Goal: Task Accomplishment & Management: Complete application form

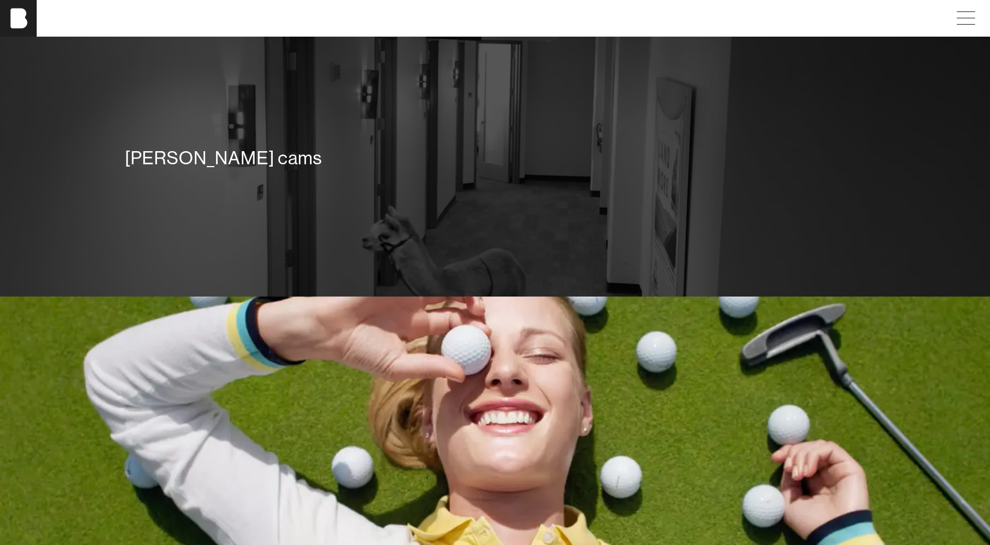
scroll to position [1893, 0]
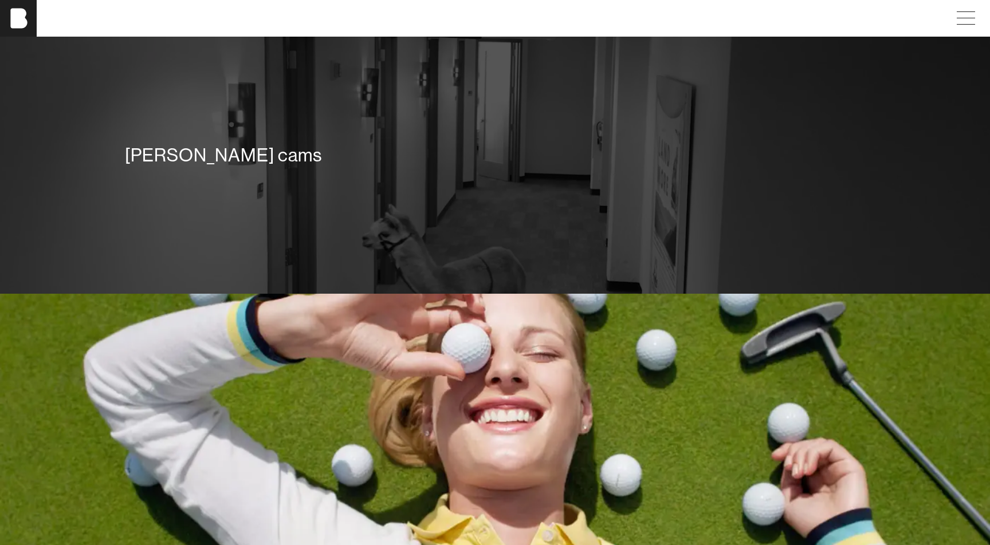
click at [395, 128] on div "[PERSON_NAME] cams" at bounding box center [495, 157] width 756 height 82
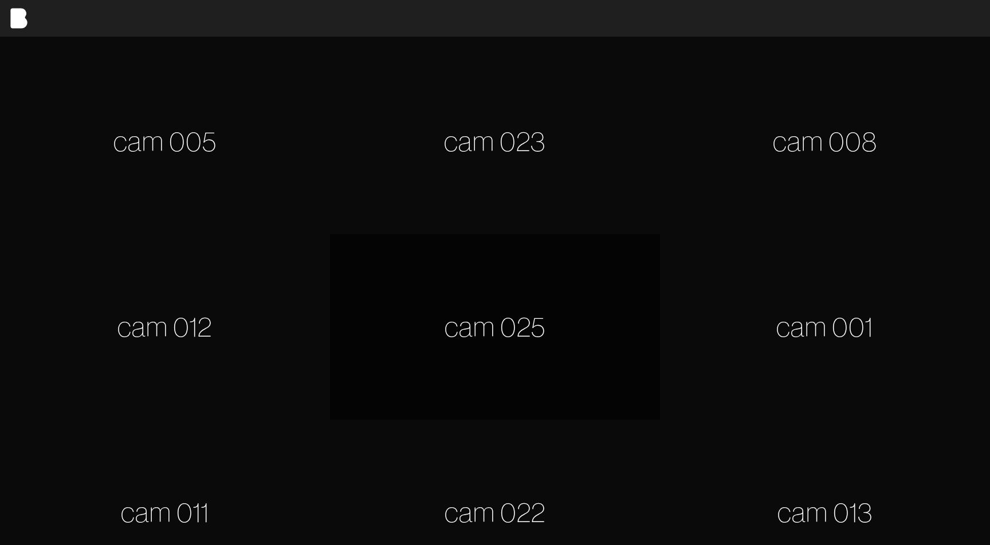
scroll to position [379, 0]
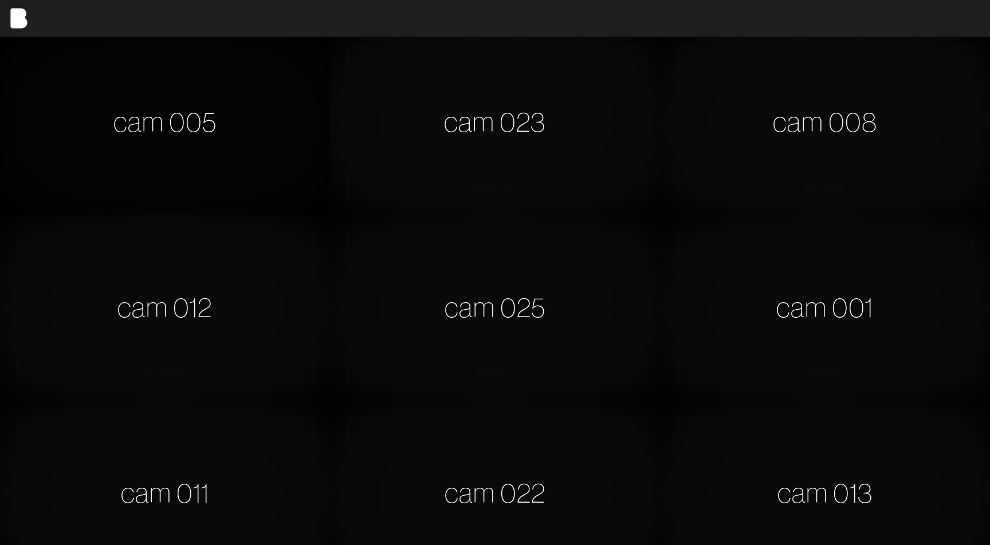
click at [192, 144] on div "cam 005" at bounding box center [165, 122] width 330 height 186
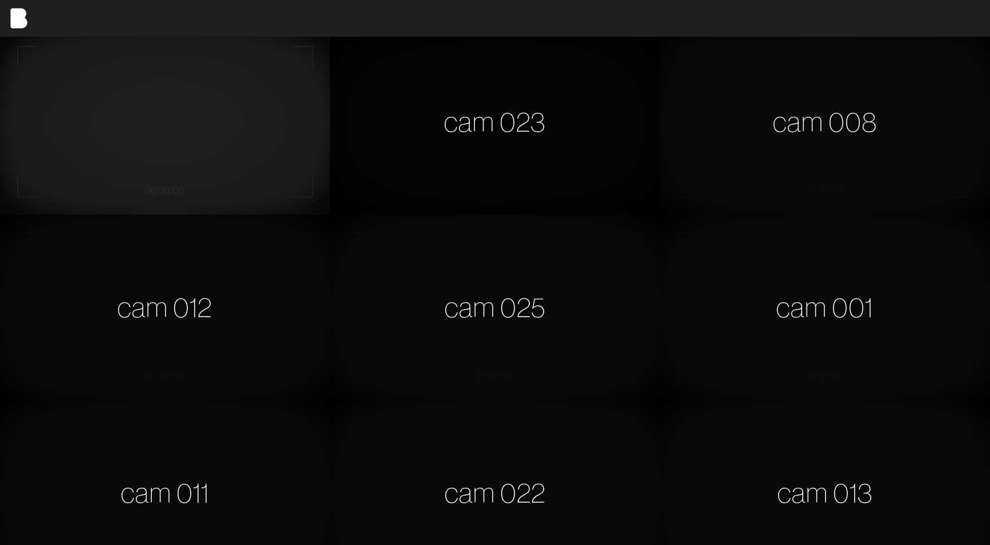
click at [482, 101] on div "cam 023" at bounding box center [495, 122] width 330 height 186
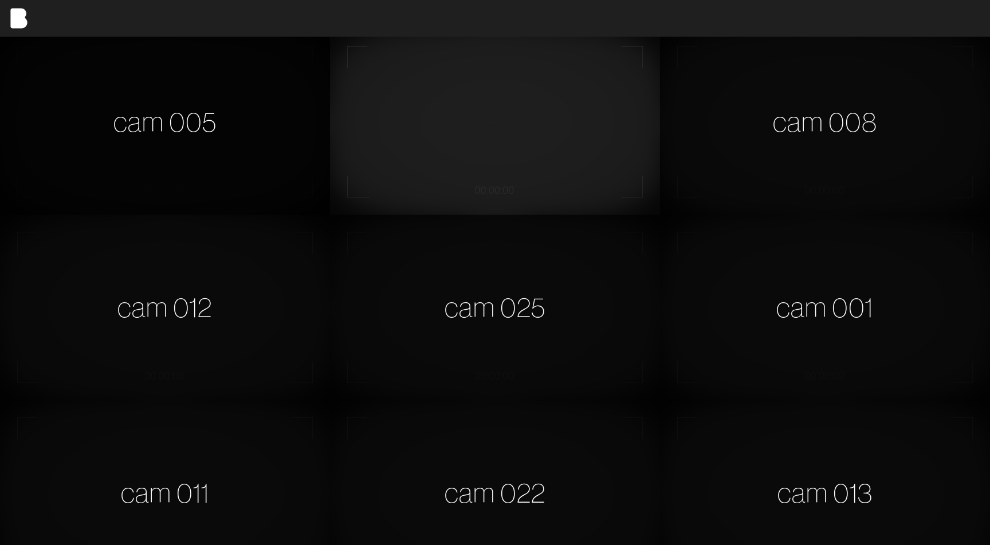
click at [256, 81] on div "cam 005" at bounding box center [165, 122] width 330 height 186
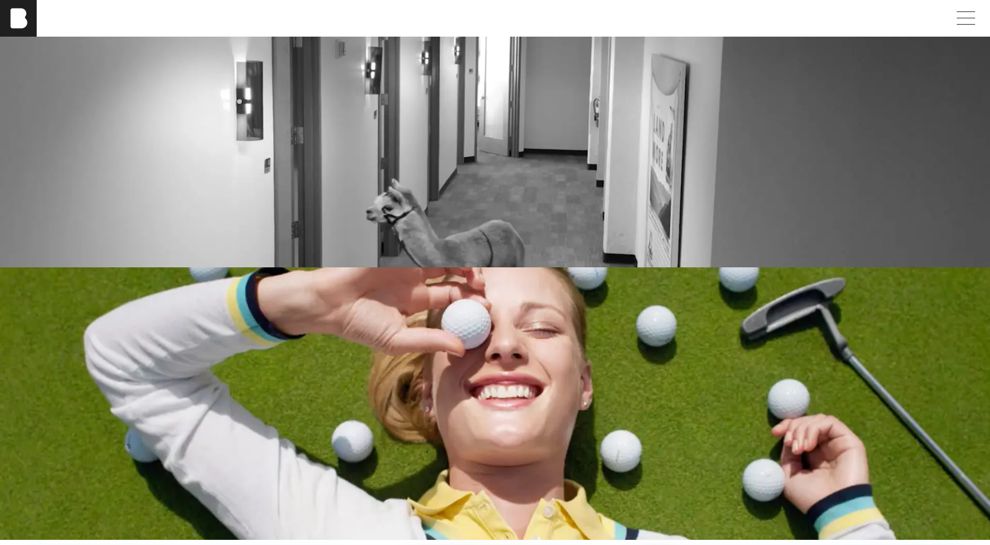
scroll to position [1929, 0]
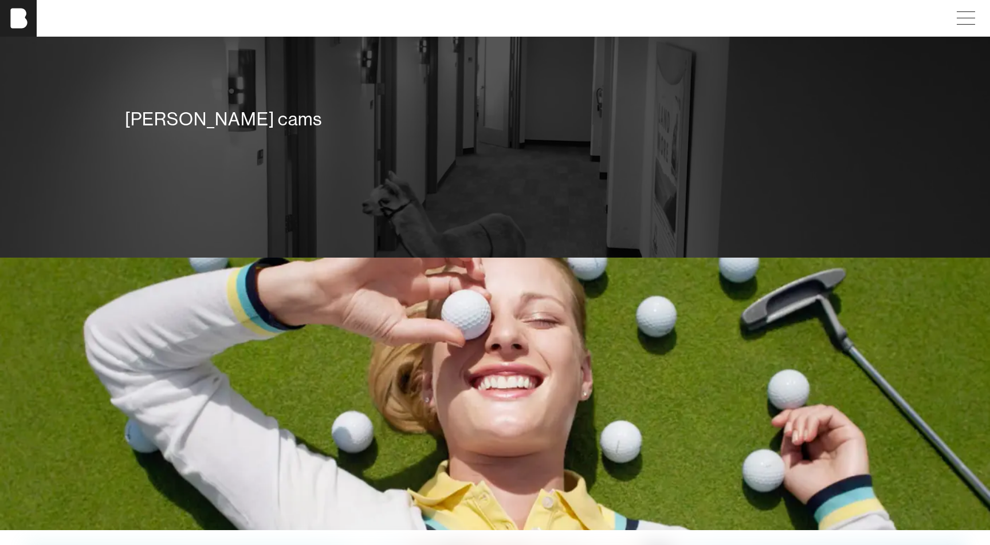
click at [389, 153] on div "[PERSON_NAME] cams" at bounding box center [495, 121] width 756 height 82
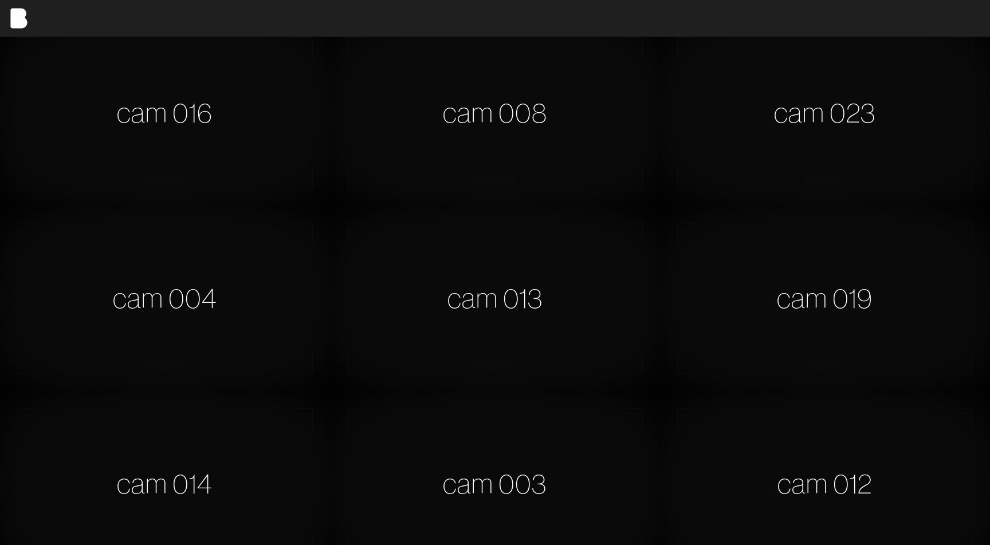
scroll to position [392, 0]
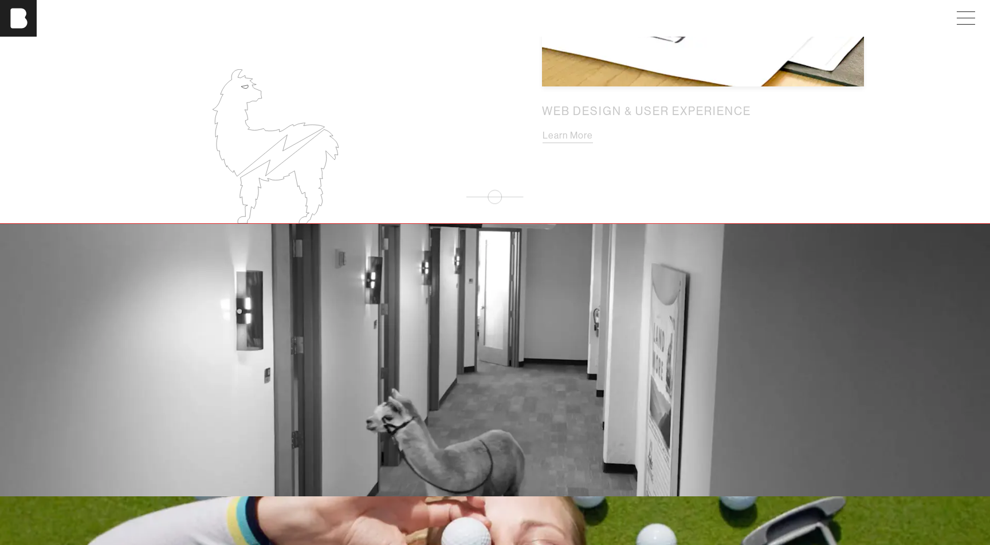
scroll to position [1810, 0]
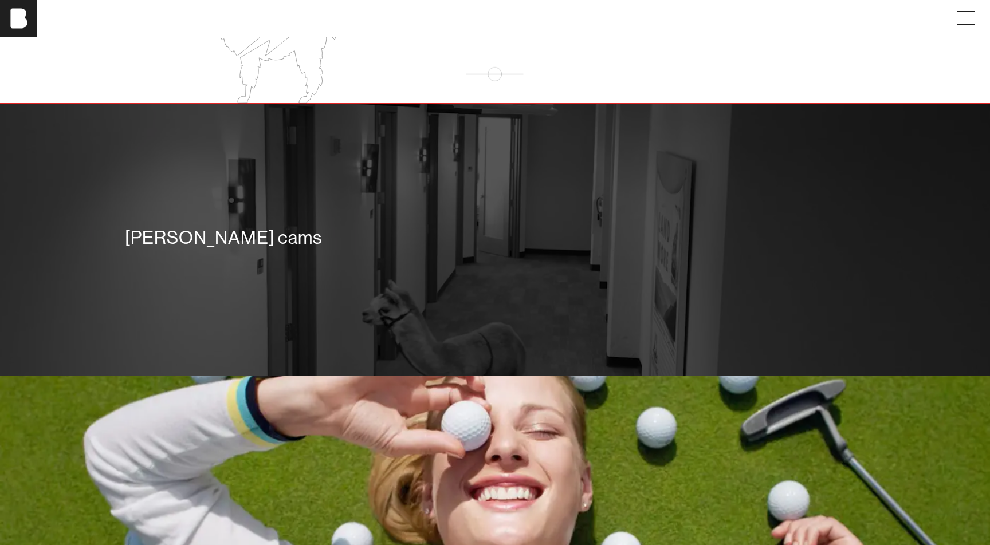
click at [307, 213] on div "[PERSON_NAME] cams" at bounding box center [495, 240] width 756 height 82
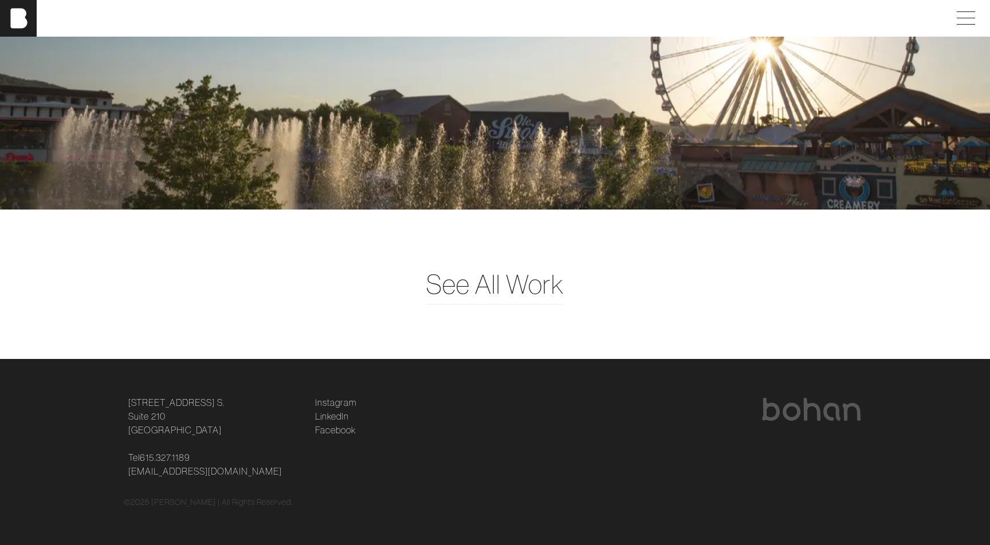
scroll to position [3067, 0]
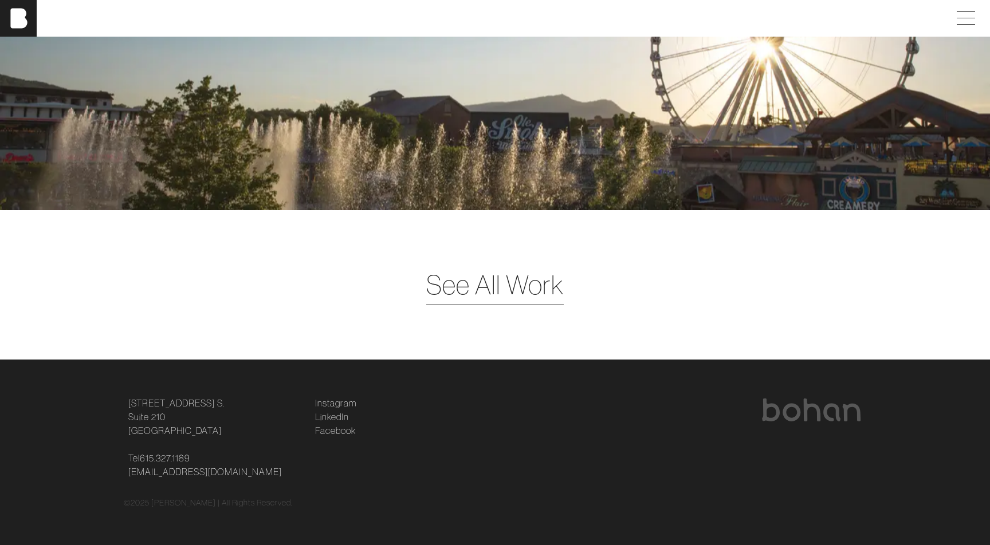
click at [450, 290] on span "See All Work" at bounding box center [494, 285] width 137 height 40
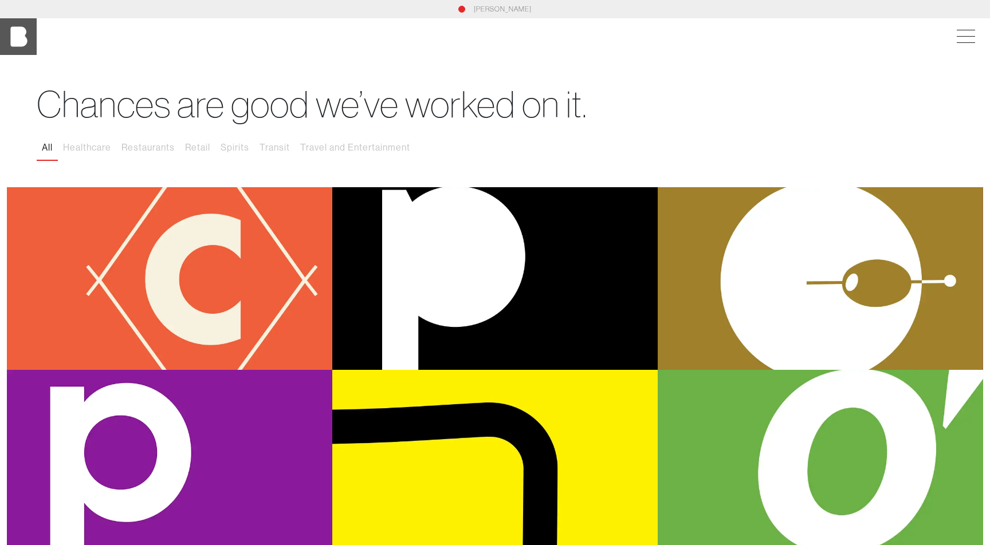
click at [22, 40] on img at bounding box center [18, 36] width 37 height 37
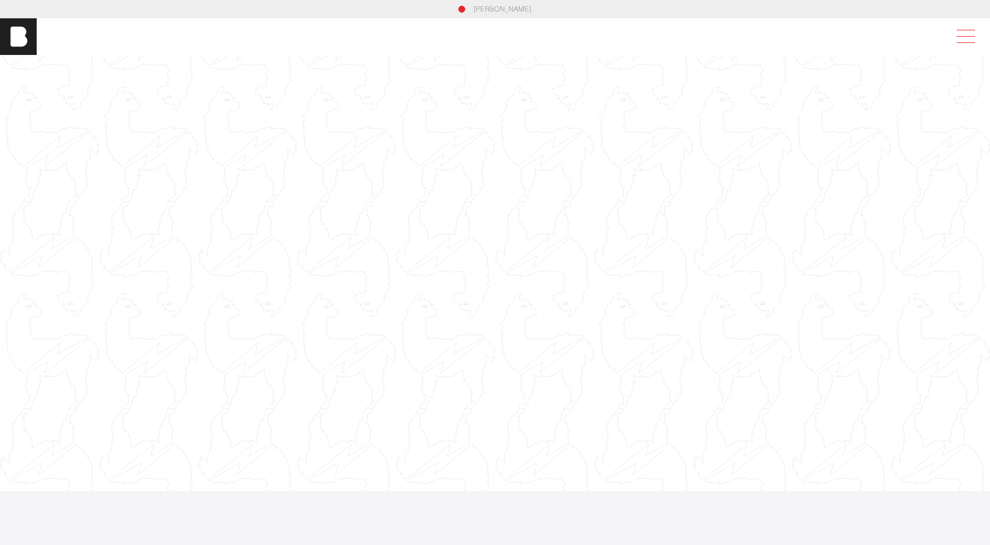
click at [964, 41] on span at bounding box center [963, 36] width 26 height 21
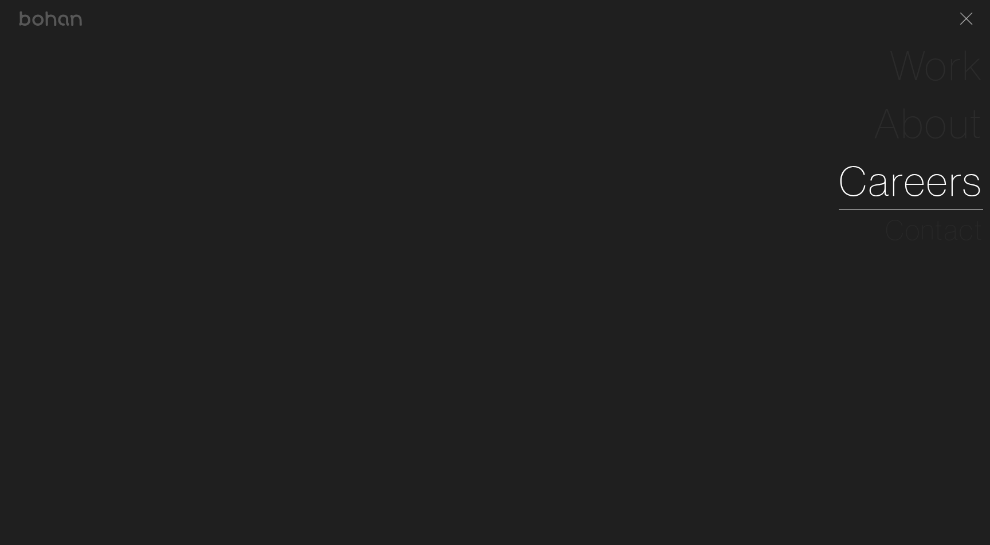
click at [924, 194] on link "Careers" at bounding box center [910, 181] width 144 height 58
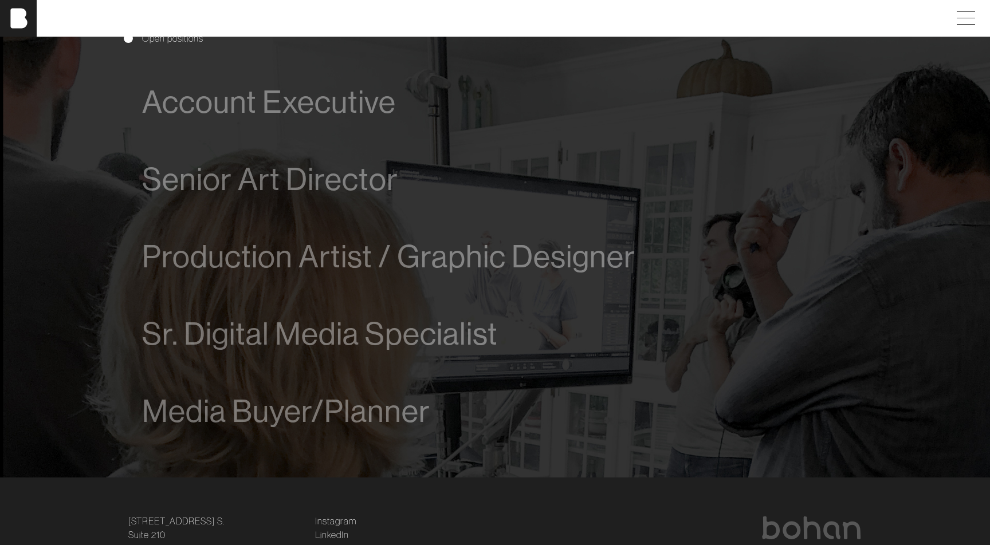
scroll to position [737, 0]
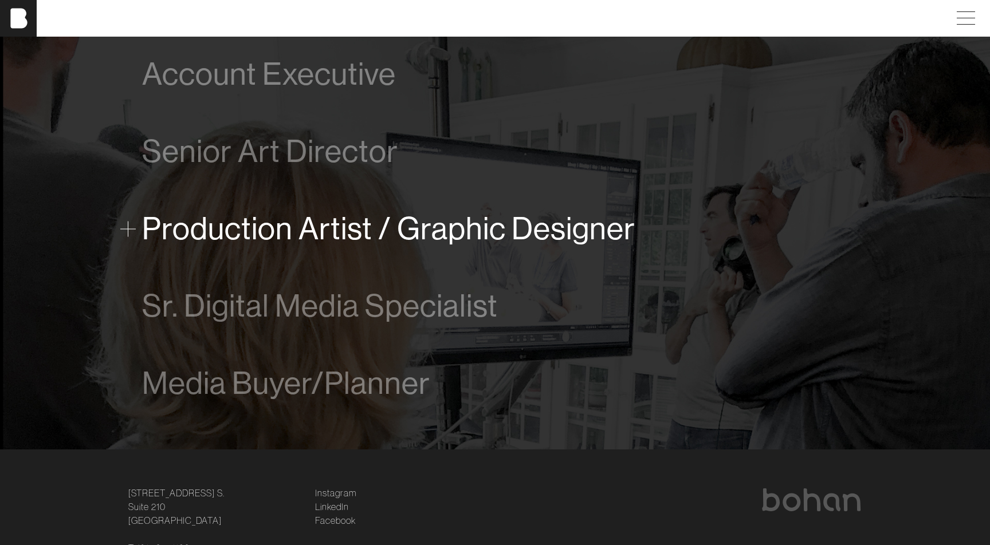
click at [507, 224] on span "Production Artist / Graphic Designer" at bounding box center [388, 228] width 493 height 35
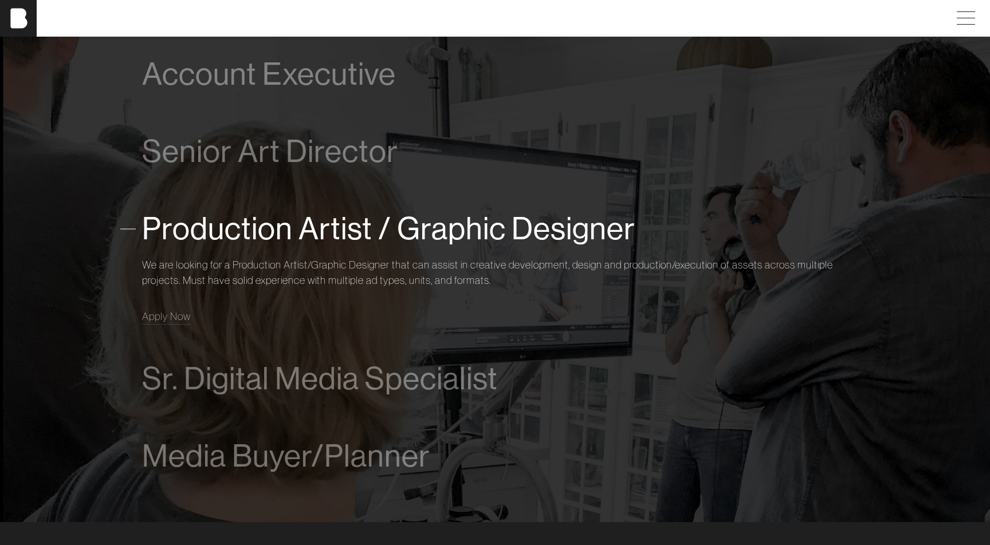
scroll to position [826, 0]
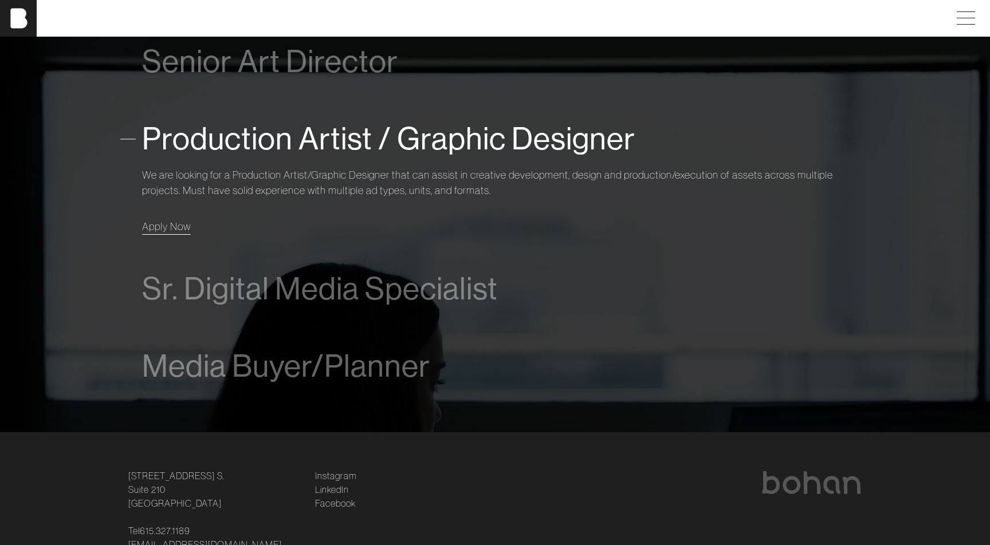
click at [163, 226] on span "Apply Now" at bounding box center [166, 226] width 49 height 13
click at [286, 193] on p "We are looking for a Production Artist/Graphic Designer that can assist in crea…" at bounding box center [495, 182] width 706 height 31
click at [183, 228] on span "Apply Now" at bounding box center [166, 226] width 49 height 13
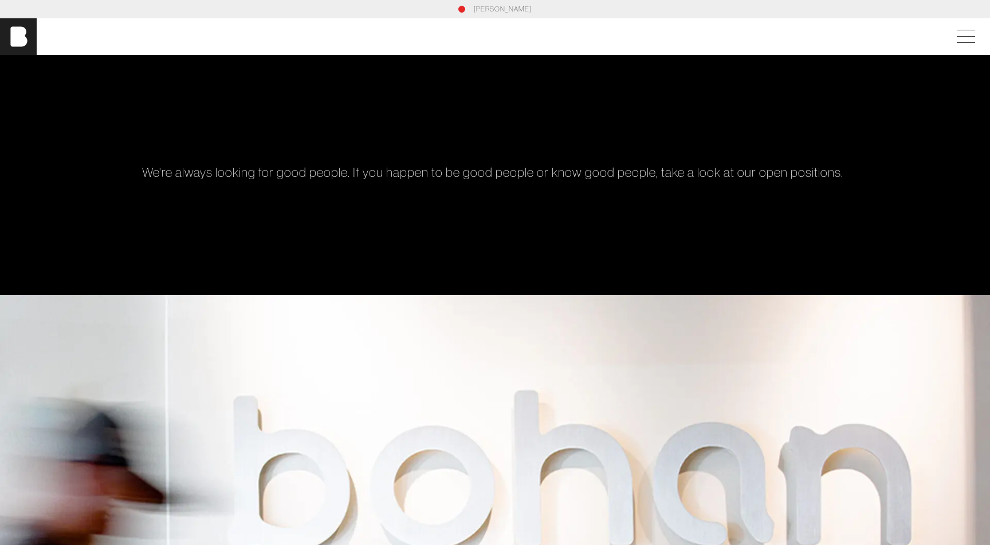
scroll to position [0, 0]
